Goal: Information Seeking & Learning: Check status

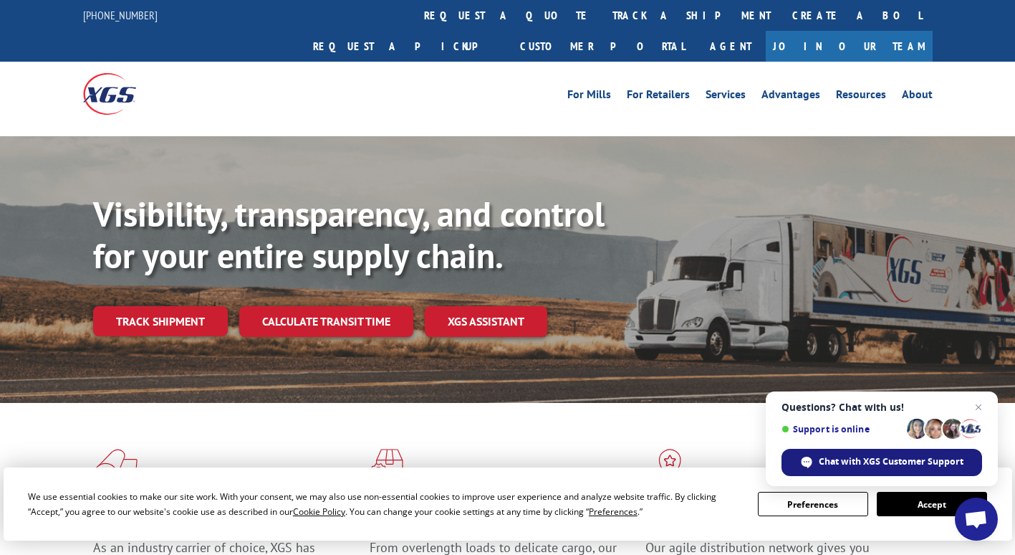
click at [866, 459] on span "Chat with XGS Customer Support" at bounding box center [891, 461] width 145 height 13
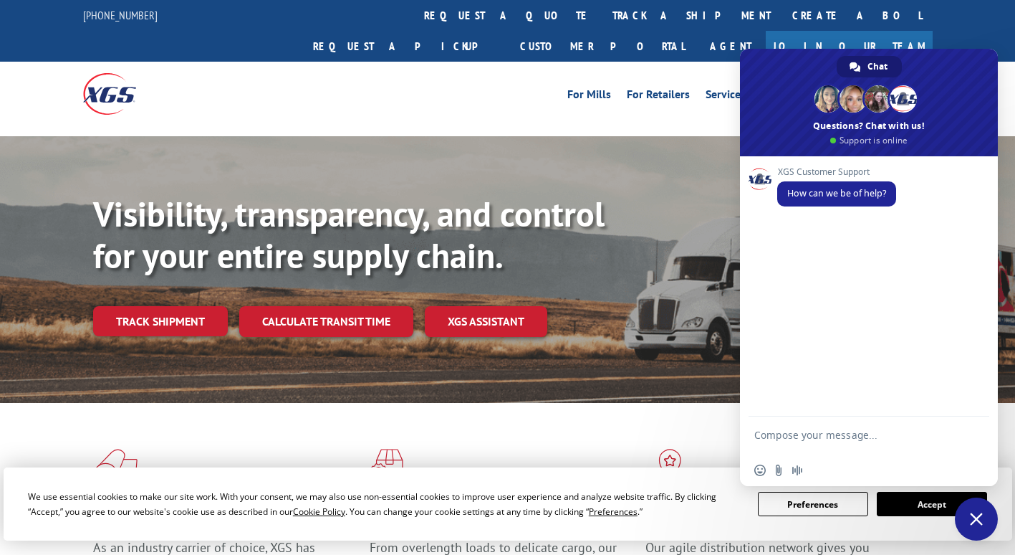
click at [886, 436] on textarea "Compose your message..." at bounding box center [854, 441] width 198 height 26
drag, startPoint x: 870, startPoint y: 439, endPoint x: 682, endPoint y: 415, distance: 189.2
type textarea "Hello,"
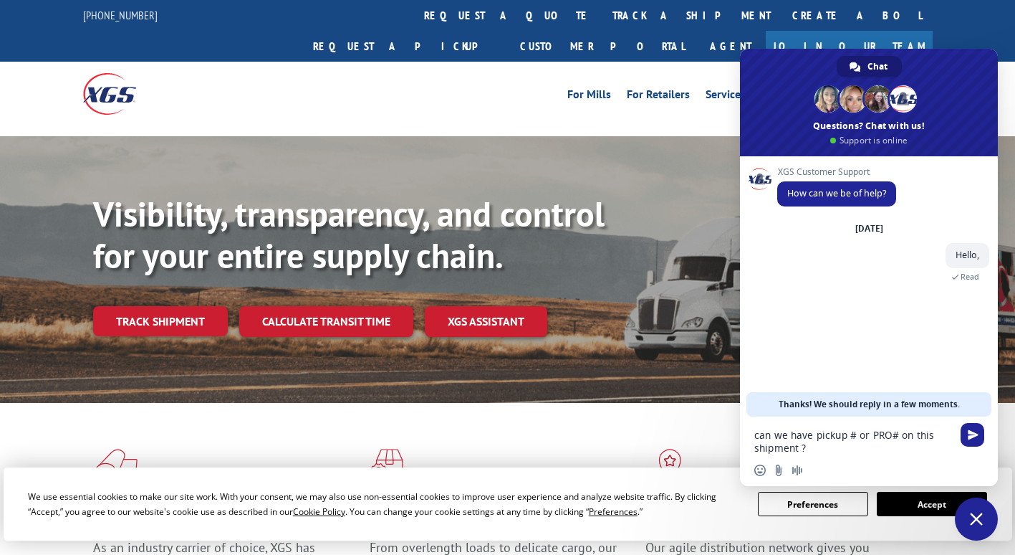
click at [871, 453] on textarea "can we have pickup # or PRO# on this shipment ?" at bounding box center [854, 441] width 198 height 26
paste textarea "EFI00387922"
type textarea "can we have pickup # or PRO# on this shipment ? EFI00387922"
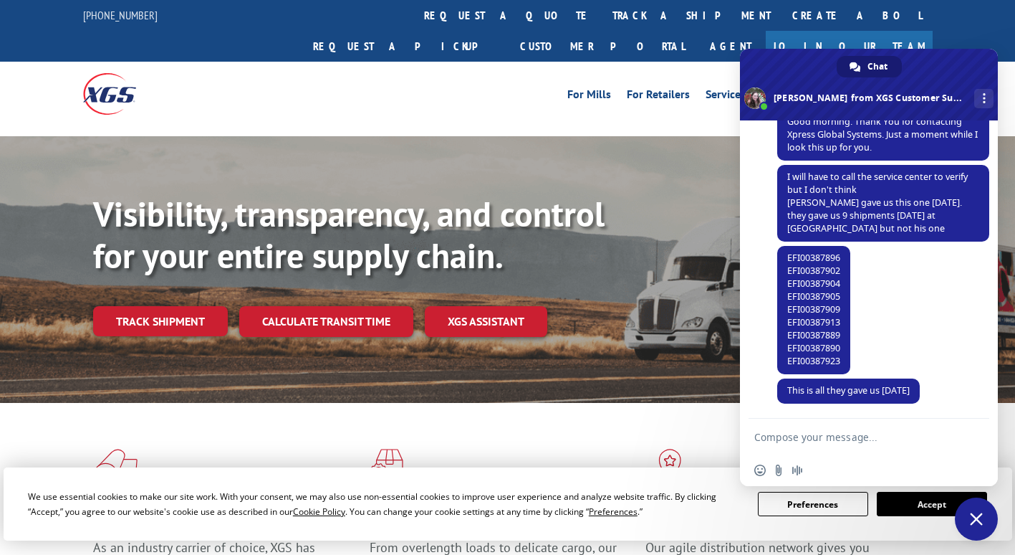
scroll to position [204, 0]
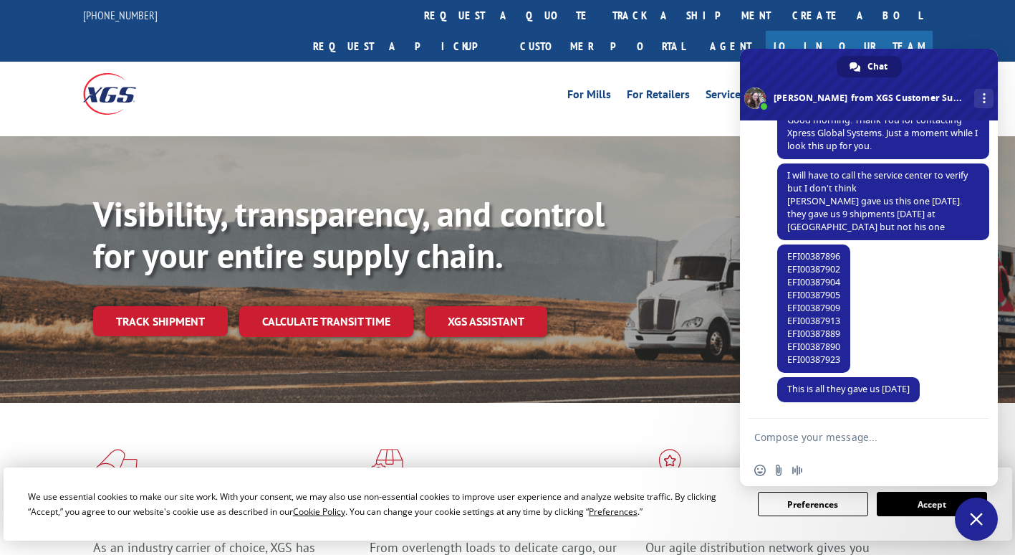
click at [851, 437] on textarea "Compose your message..." at bounding box center [854, 437] width 198 height 13
click at [791, 433] on textarea "Compose your message..." at bounding box center [854, 437] width 198 height 13
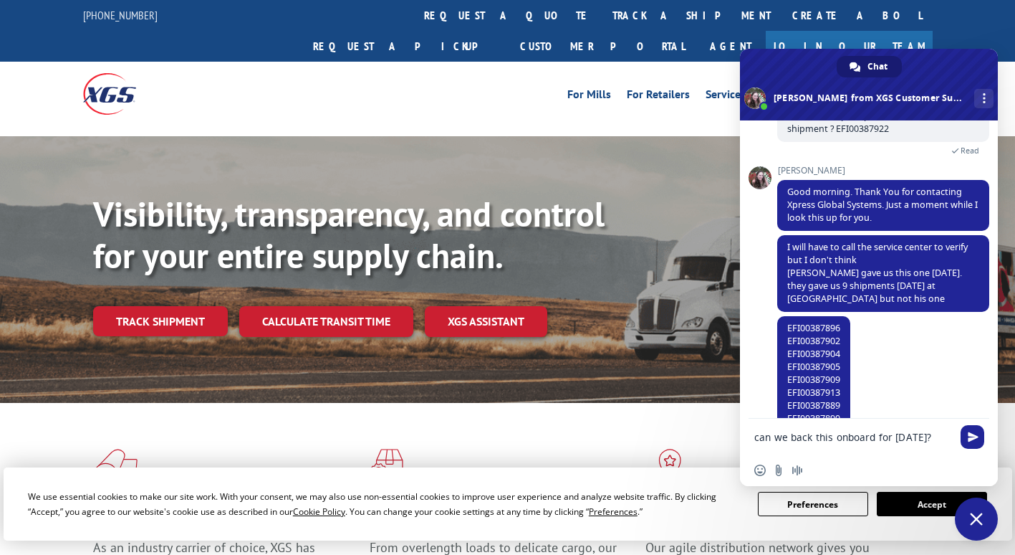
click at [872, 126] on span "can we have pickup # or PRO# on this shipment ? EFI00387922" at bounding box center [867, 122] width 160 height 25
copy span "EFI00387922"
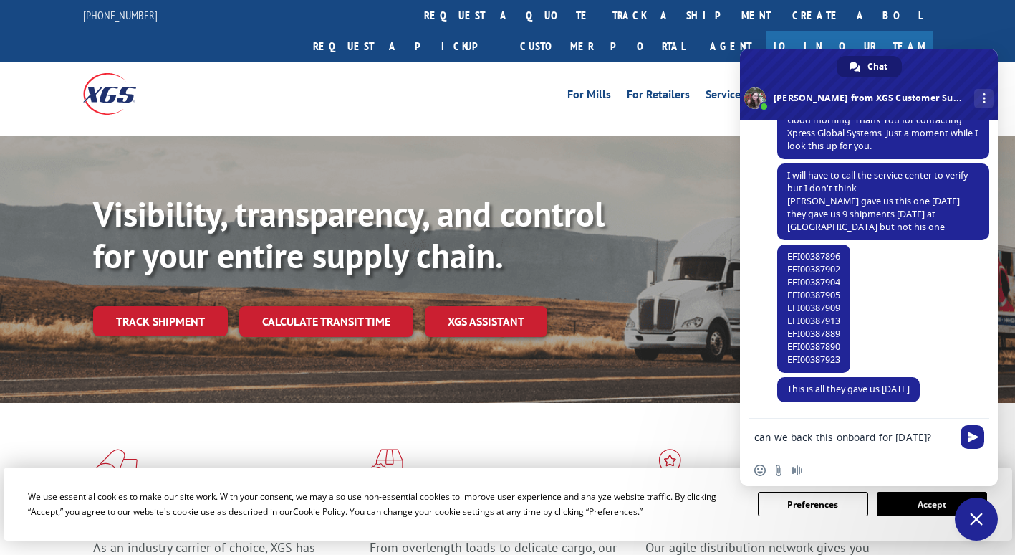
click at [929, 432] on textarea "can we back this onboard for [DATE]?" at bounding box center [854, 437] width 198 height 13
paste textarea "EFI00387922"
type textarea "can we back this onboard for [DATE]? EFI00387922"
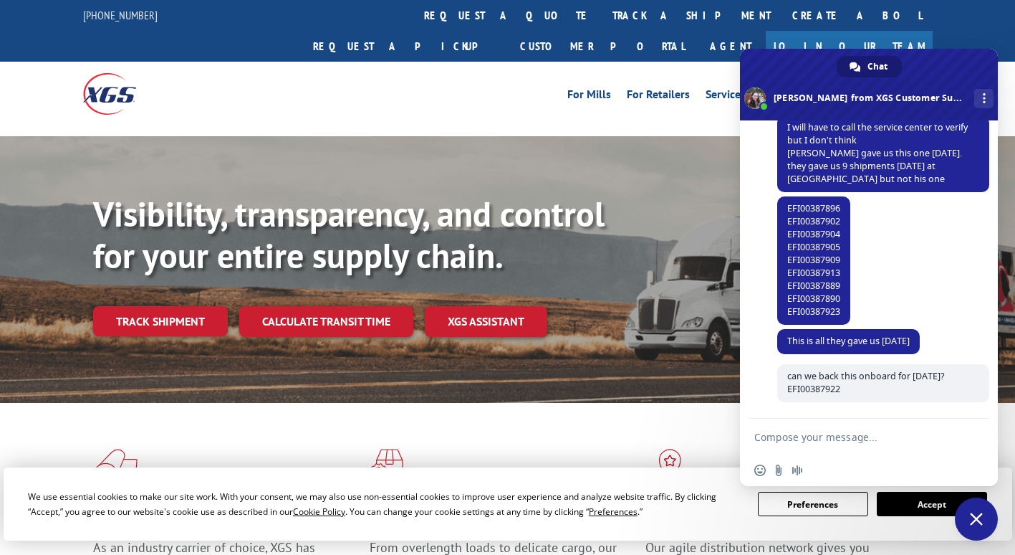
scroll to position [252, 0]
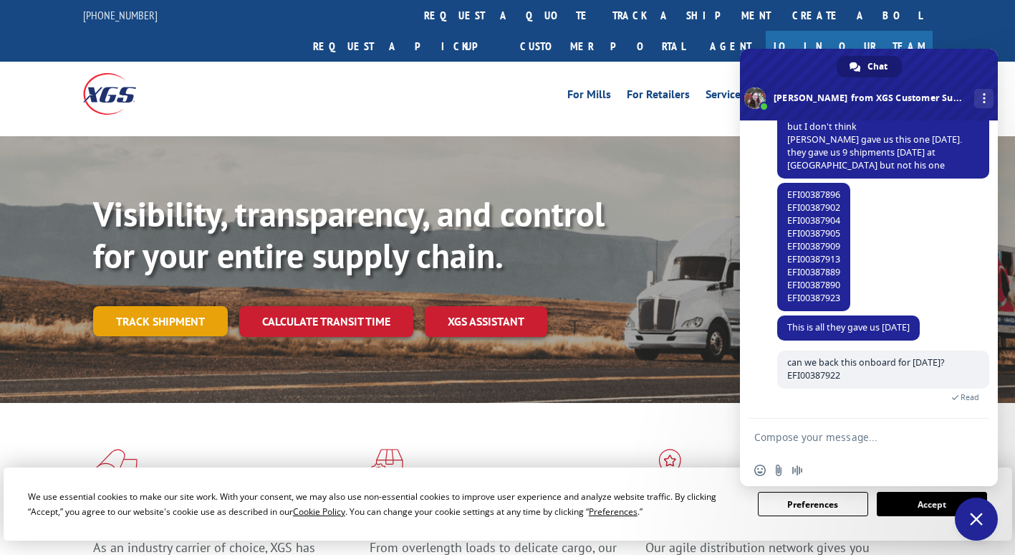
click at [121, 306] on link "Track shipment" at bounding box center [160, 321] width 135 height 30
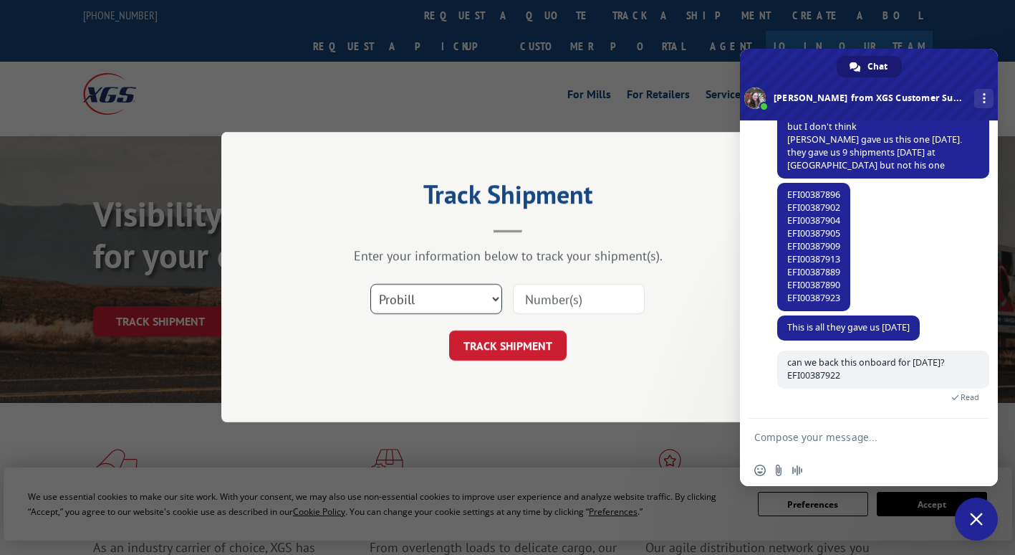
click at [474, 302] on select "Select category... Probill BOL PO" at bounding box center [436, 299] width 132 height 30
select select "bol"
click at [370, 284] on select "Select category... Probill BOL PO" at bounding box center [436, 299] width 132 height 30
click at [553, 306] on input at bounding box center [579, 299] width 132 height 30
paste input "EFI00387922"
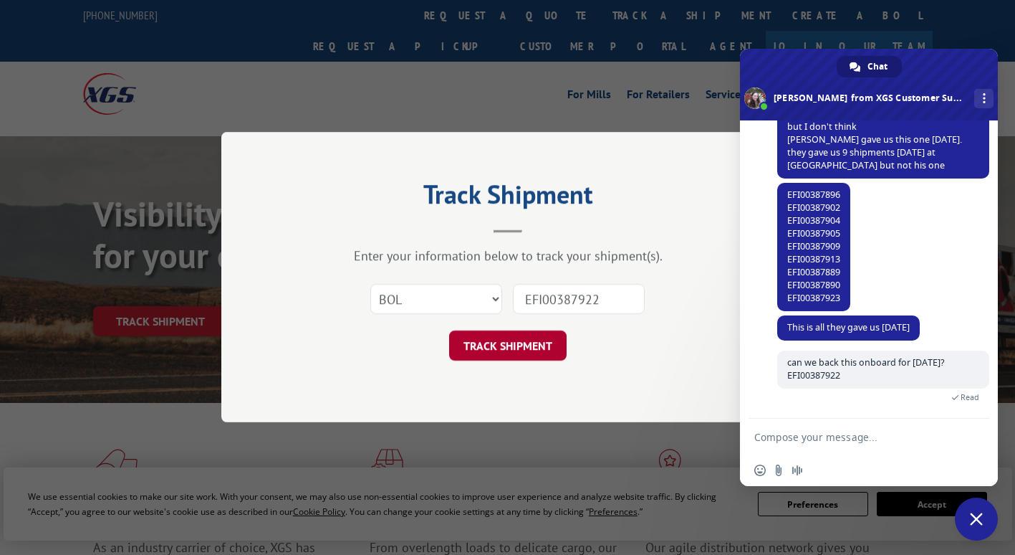
type input "EFI00387922"
click at [520, 342] on button "TRACK SHIPMENT" at bounding box center [508, 346] width 118 height 30
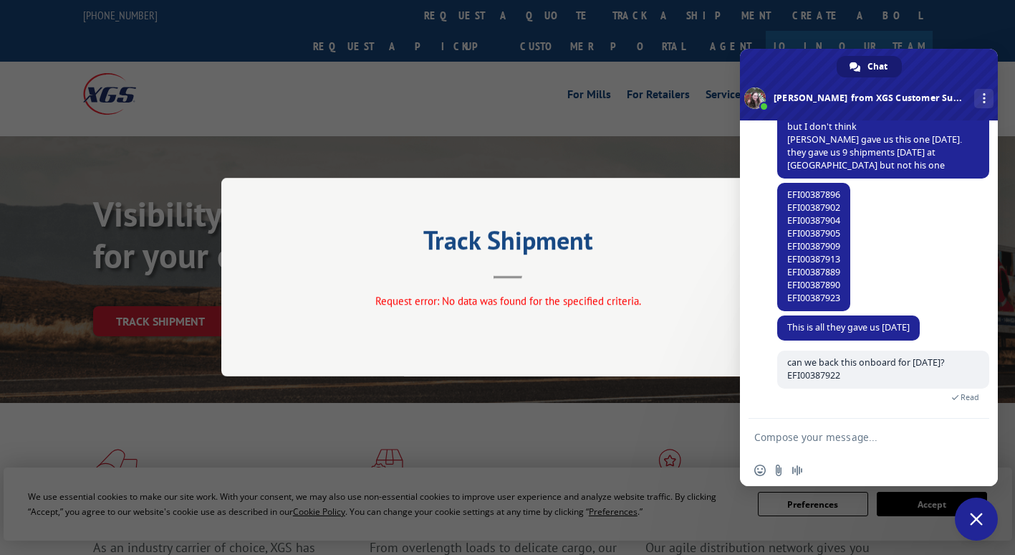
click at [417, 148] on div "Track Shipment Request error: No data was found for the specified criteria." at bounding box center [507, 277] width 1015 height 555
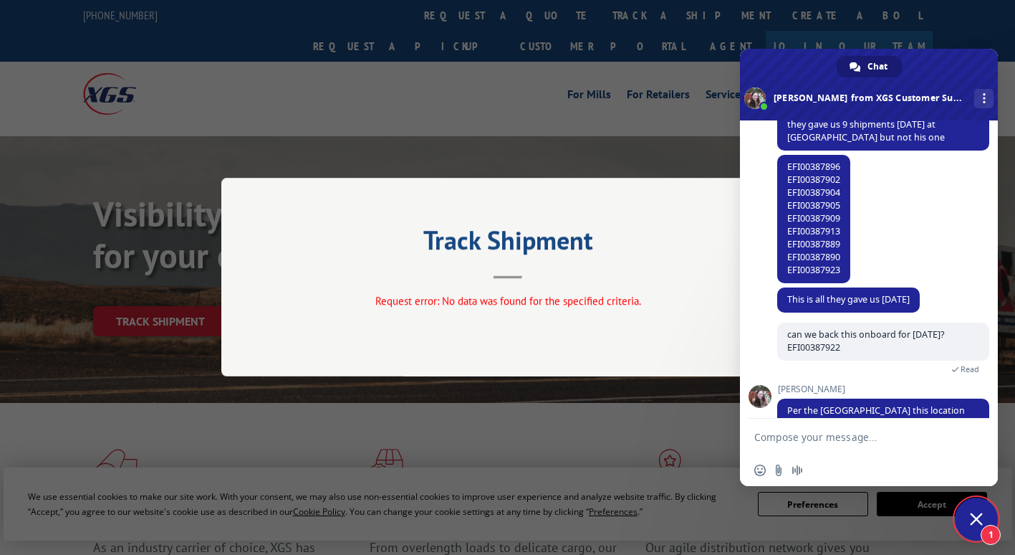
scroll to position [353, 0]
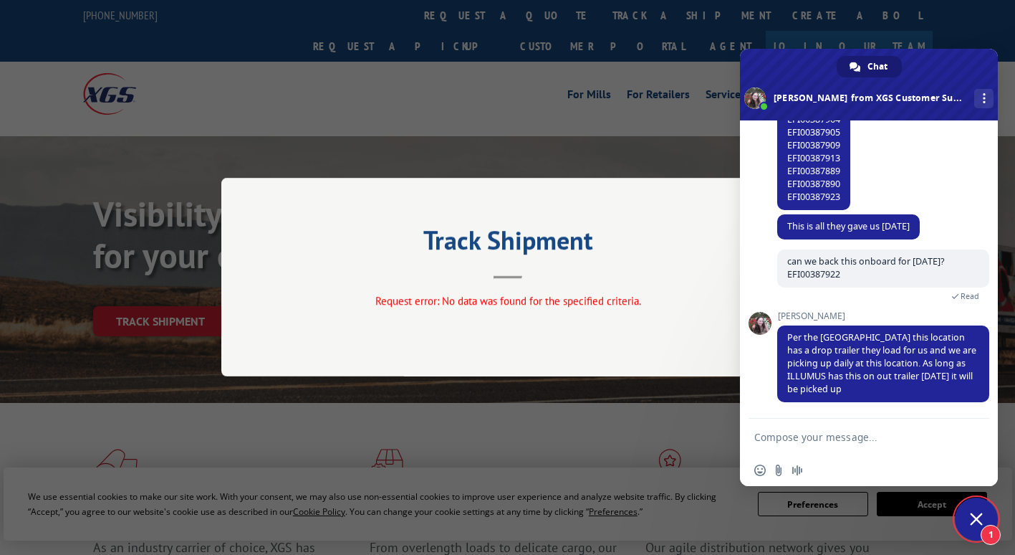
click at [858, 432] on textarea "Compose your message..." at bounding box center [854, 437] width 198 height 13
type textarea "Got it thanks!"
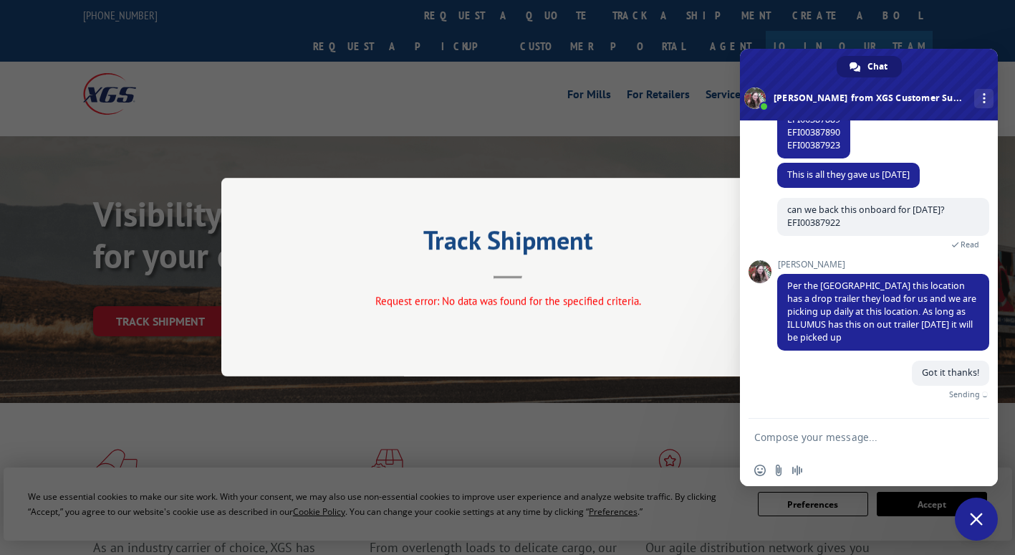
scroll to position [388, 0]
